Goal: Transaction & Acquisition: Purchase product/service

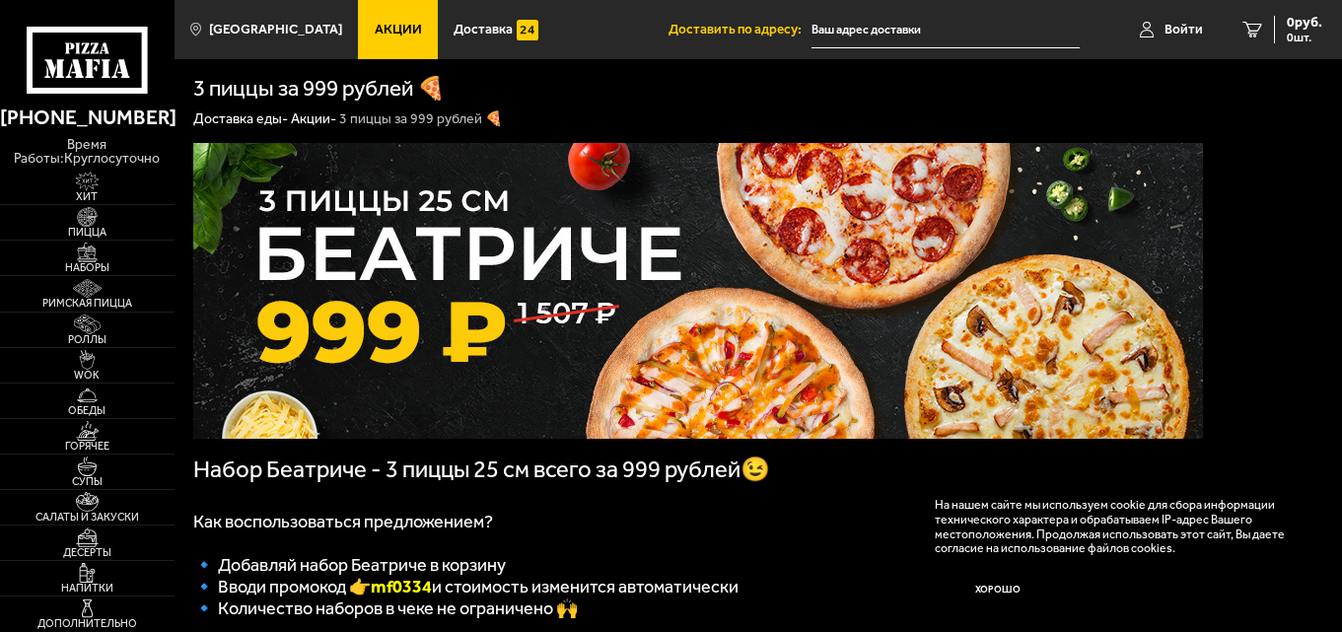
click at [381, 23] on span "Акции" at bounding box center [398, 30] width 47 height 14
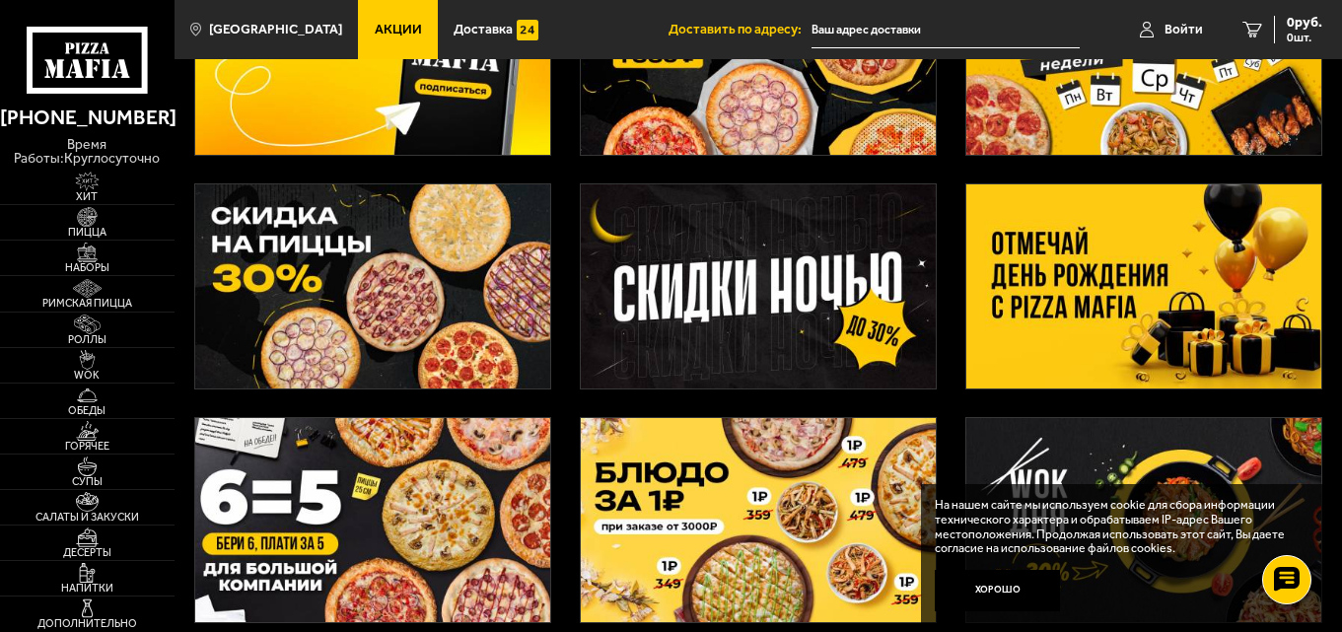
scroll to position [201, 0]
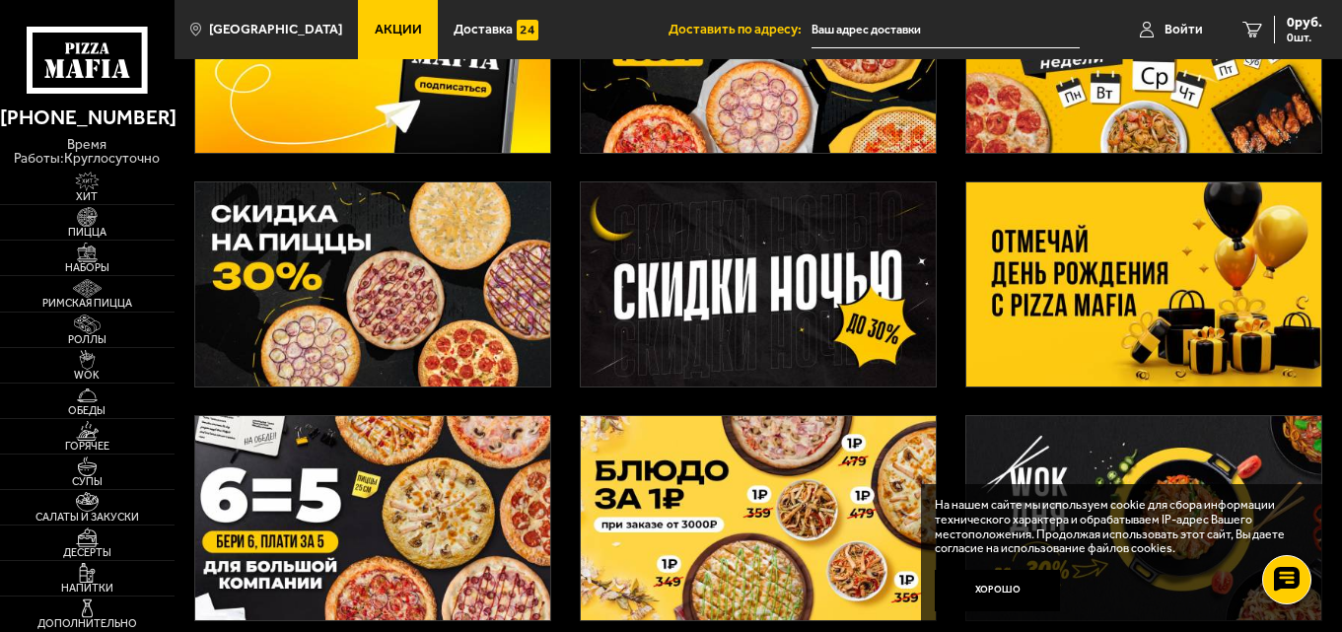
click at [426, 260] on img at bounding box center [373, 284] width 356 height 204
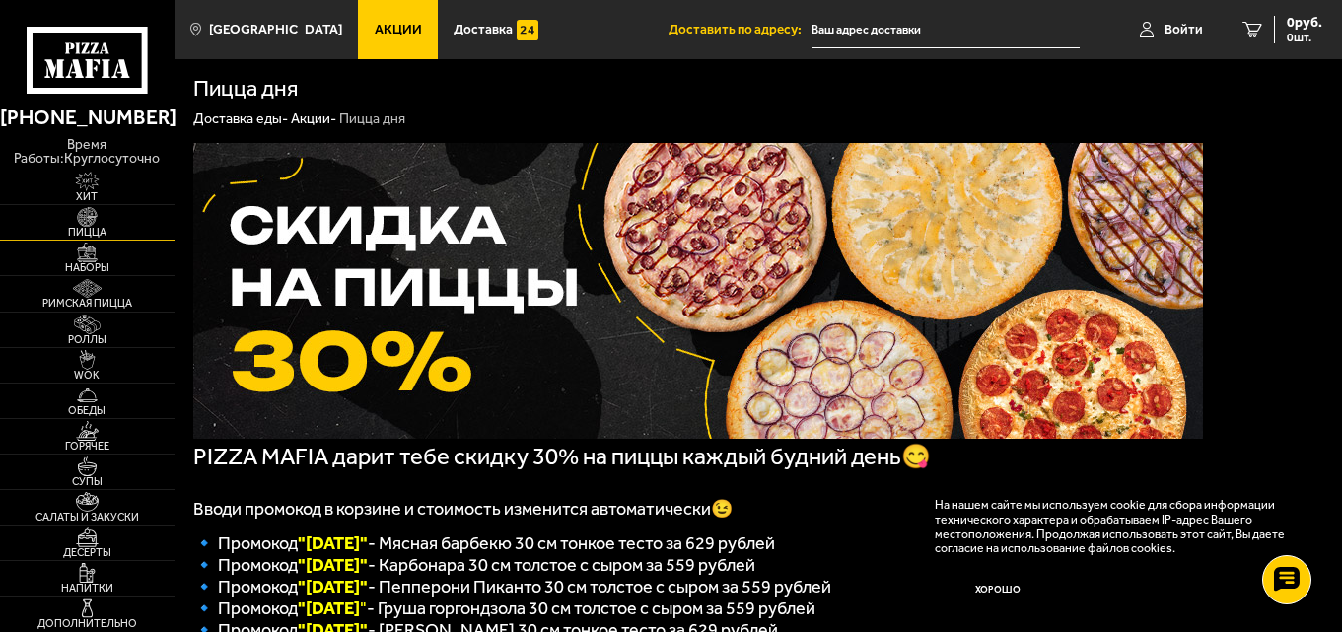
click at [85, 226] on img at bounding box center [86, 217] width 53 height 20
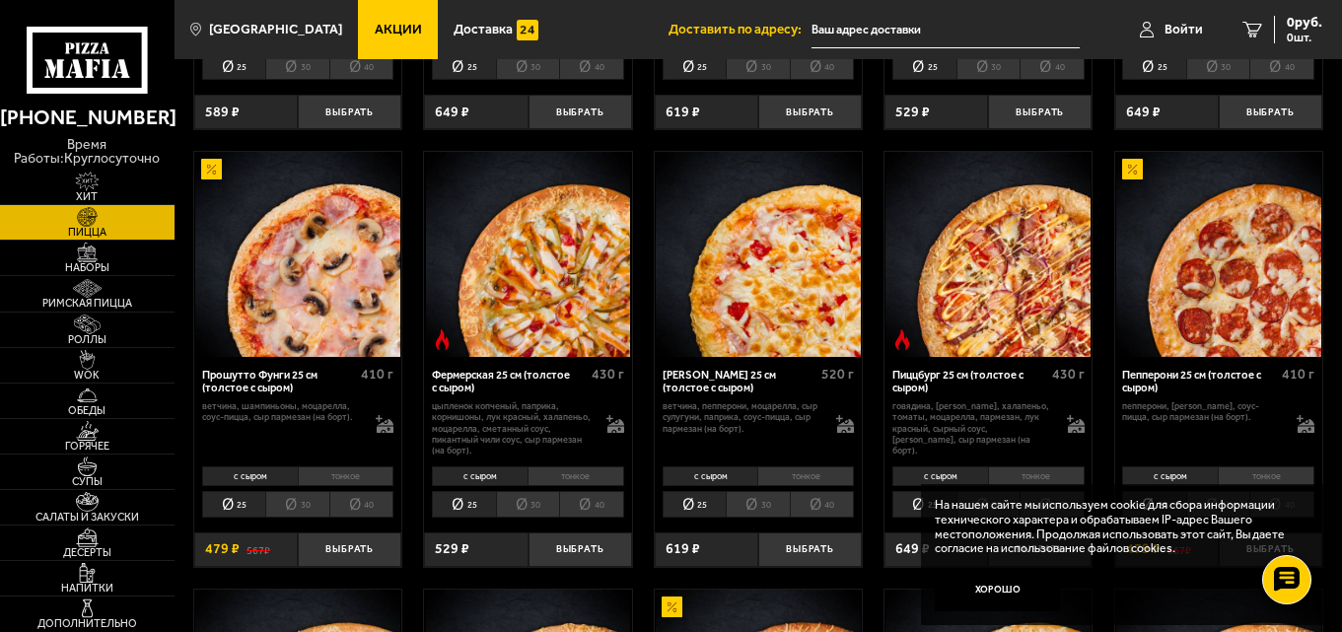
scroll to position [926, 0]
